Goal: Task Accomplishment & Management: Use online tool/utility

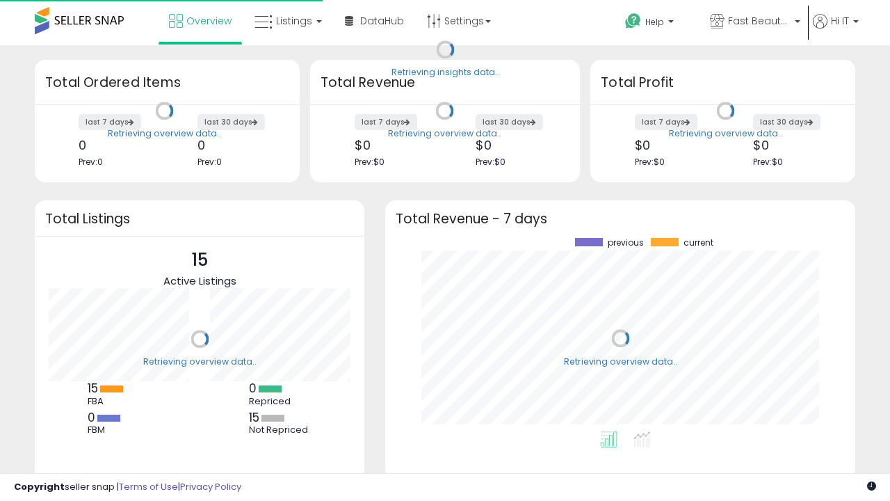
scroll to position [193, 442]
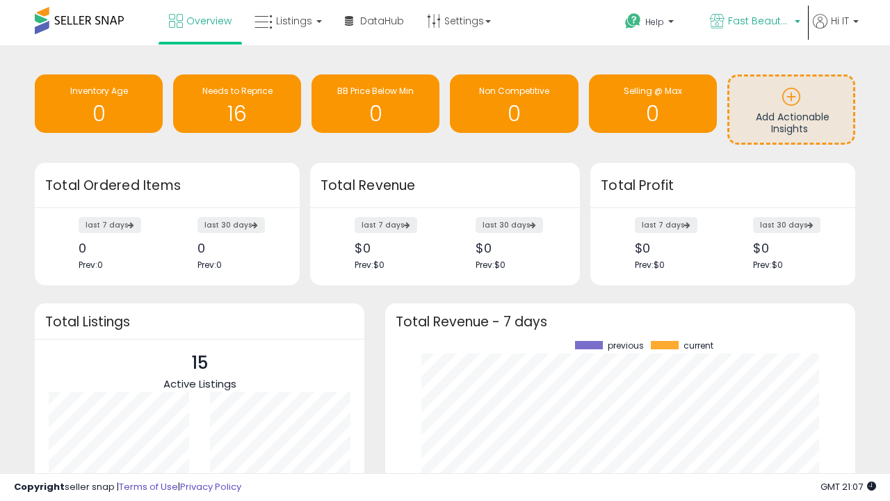
click at [754, 22] on span "Fast Beauty ([GEOGRAPHIC_DATA])" at bounding box center [759, 21] width 63 height 14
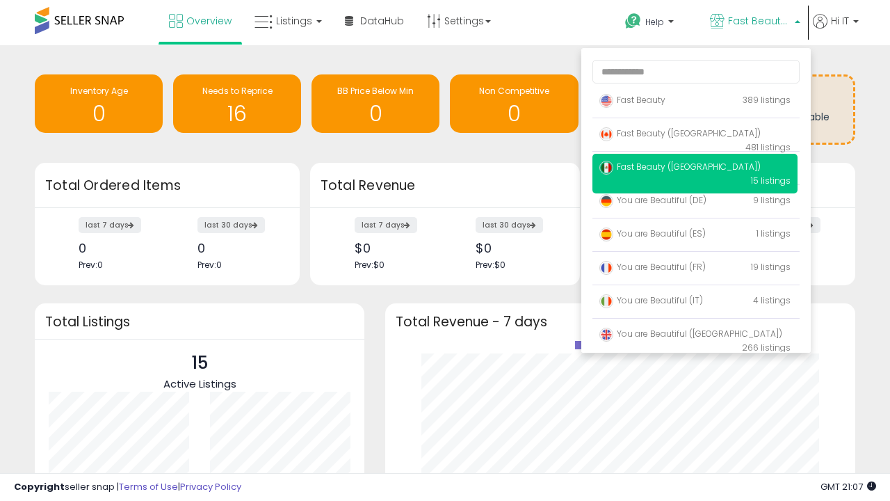
click at [695, 303] on span "You are Beautiful (IT)" at bounding box center [652, 300] width 104 height 12
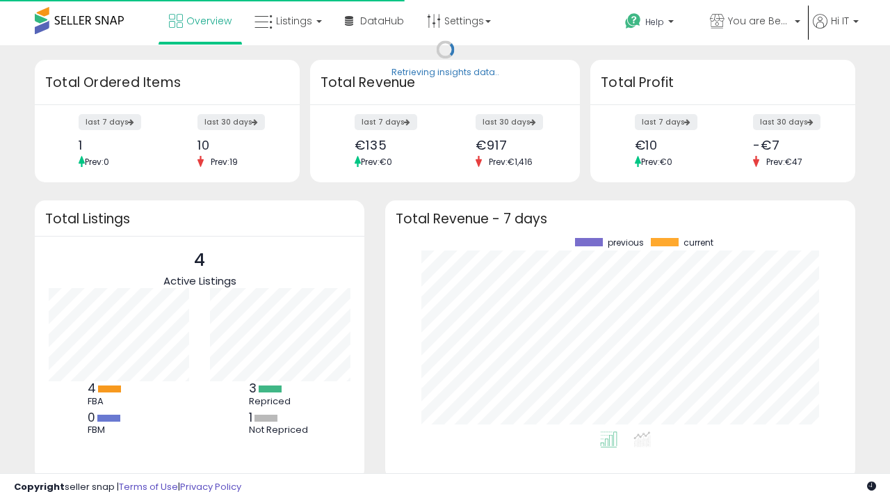
scroll to position [193, 442]
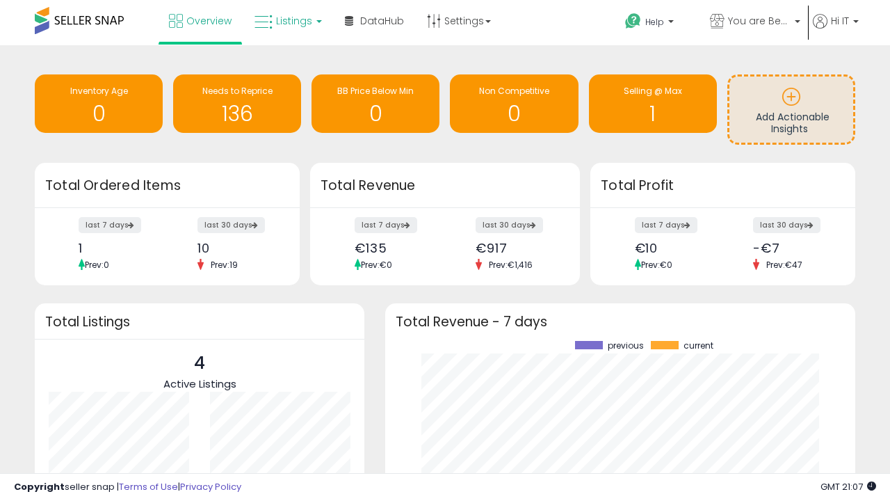
click at [287, 21] on span "Listings" at bounding box center [294, 21] width 36 height 14
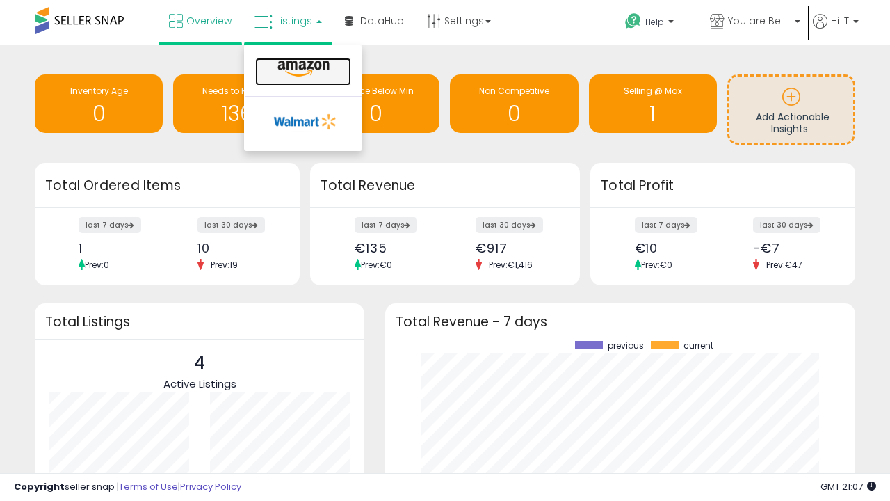
click at [302, 69] on icon at bounding box center [303, 69] width 61 height 18
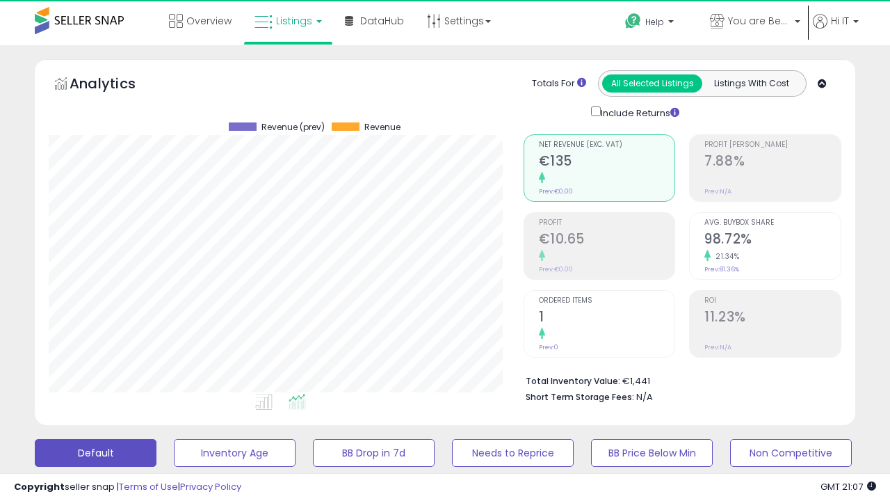
scroll to position [285, 474]
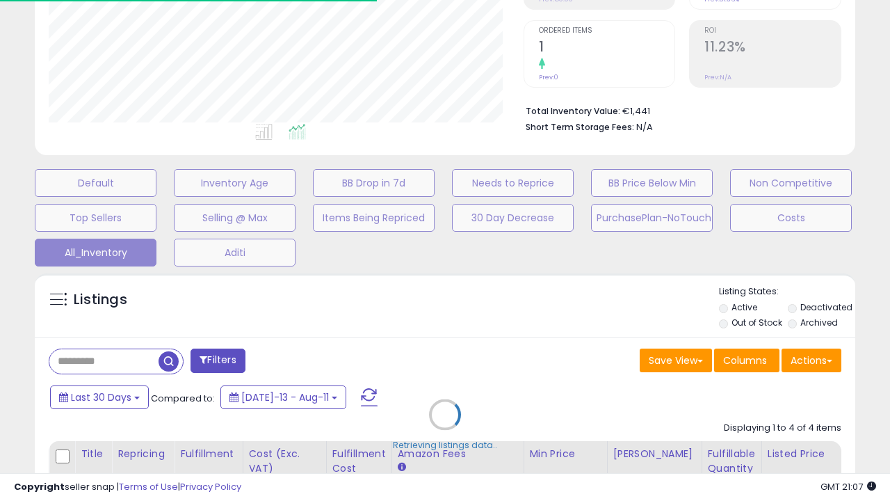
scroll to position [387, 0]
